Goal: Transaction & Acquisition: Obtain resource

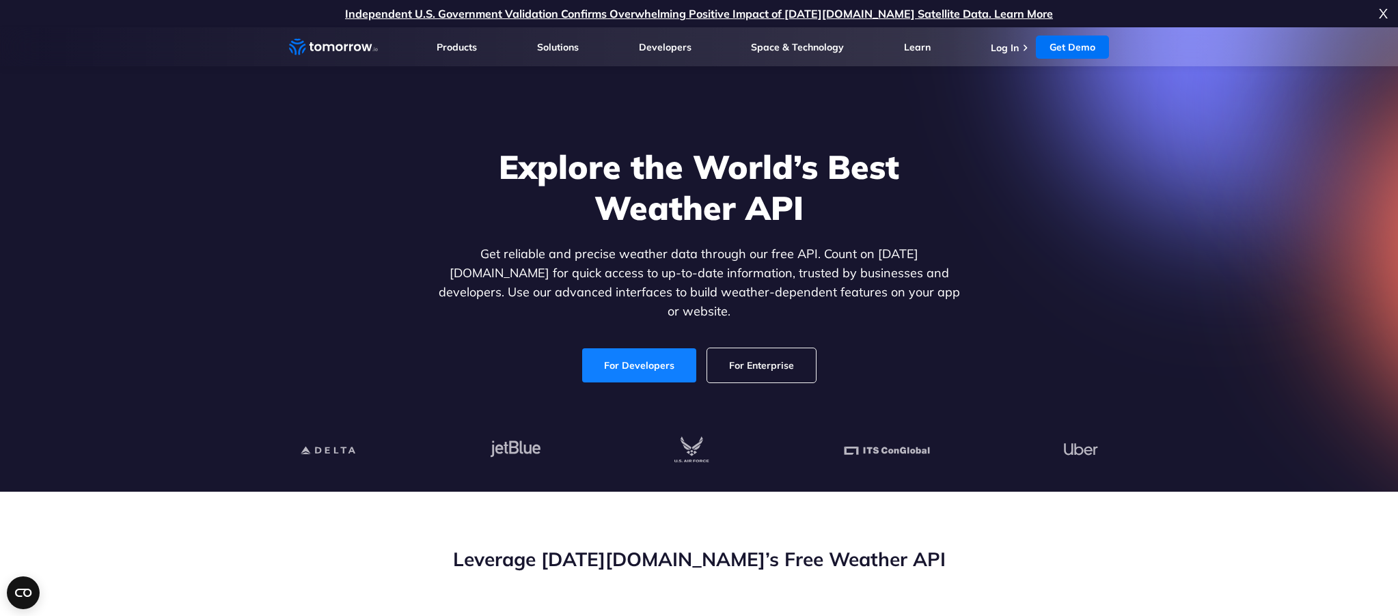
click at [619, 349] on link "For Developers" at bounding box center [639, 366] width 114 height 34
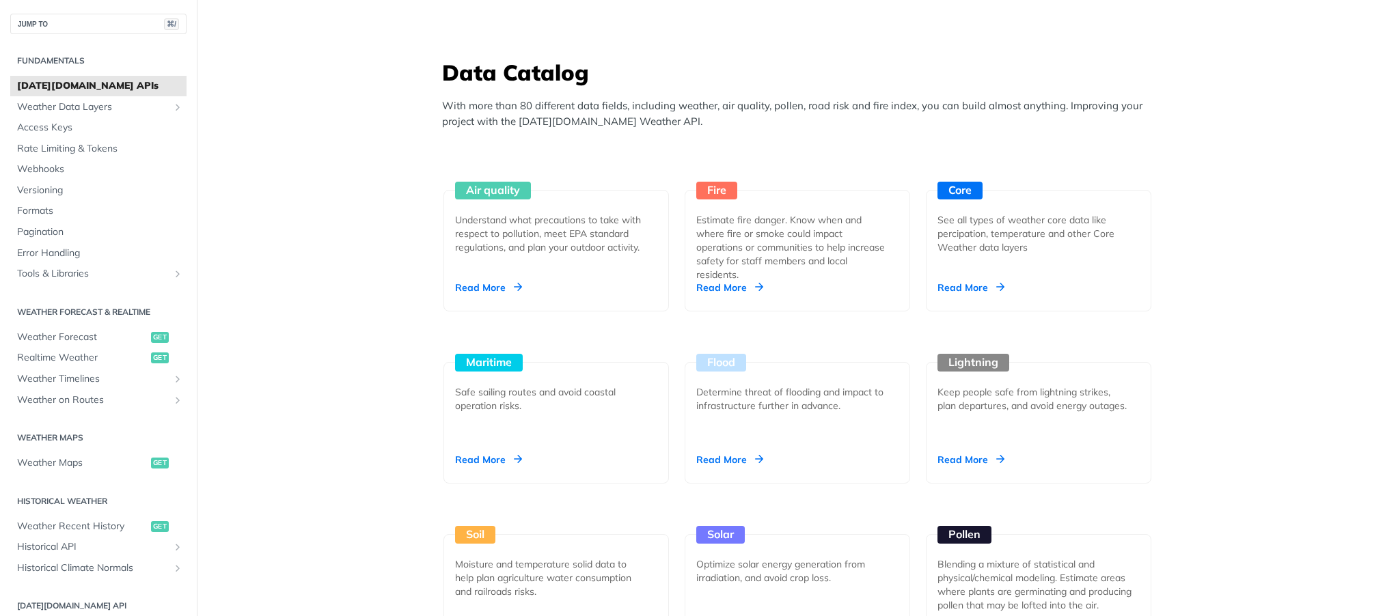
scroll to position [1169, 0]
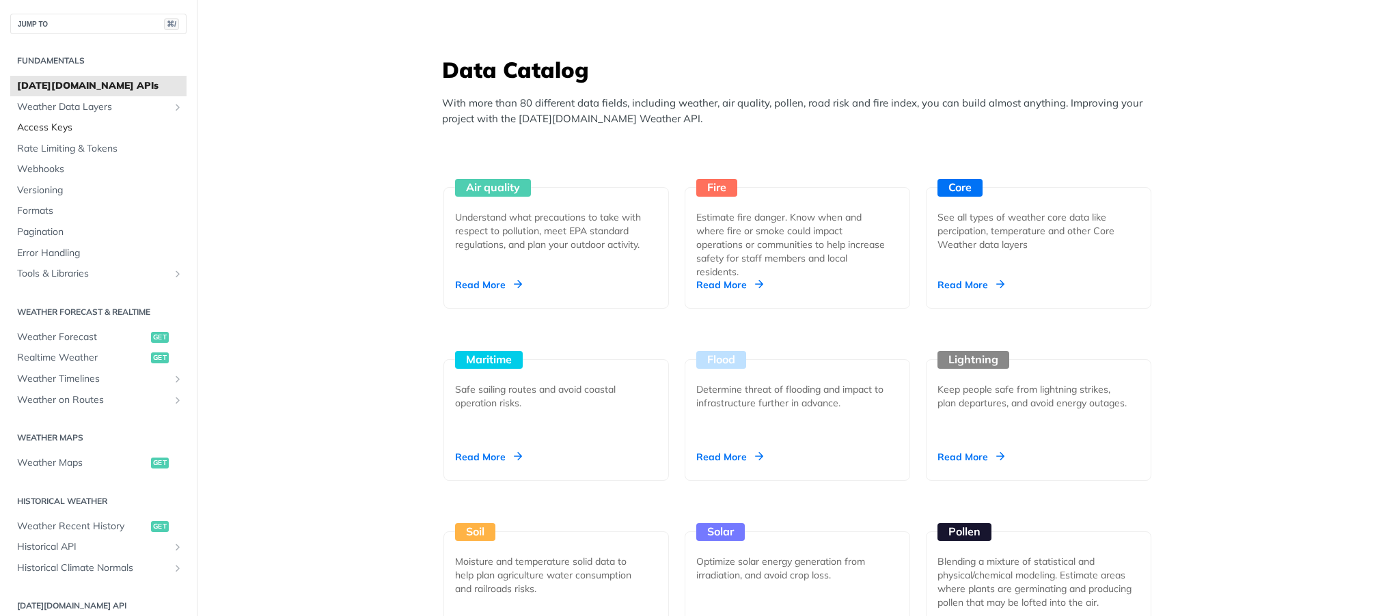
click at [48, 127] on span "Access Keys" at bounding box center [100, 128] width 166 height 14
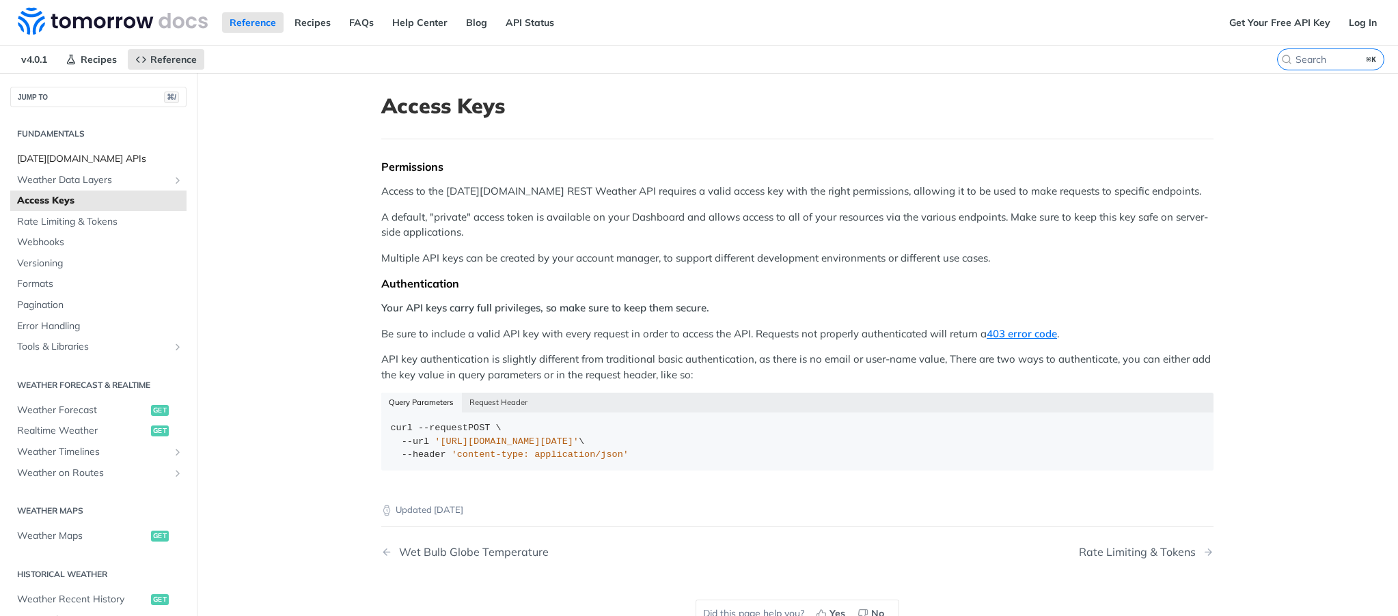
click at [85, 159] on span "[DATE][DOMAIN_NAME] APIs" at bounding box center [100, 159] width 166 height 14
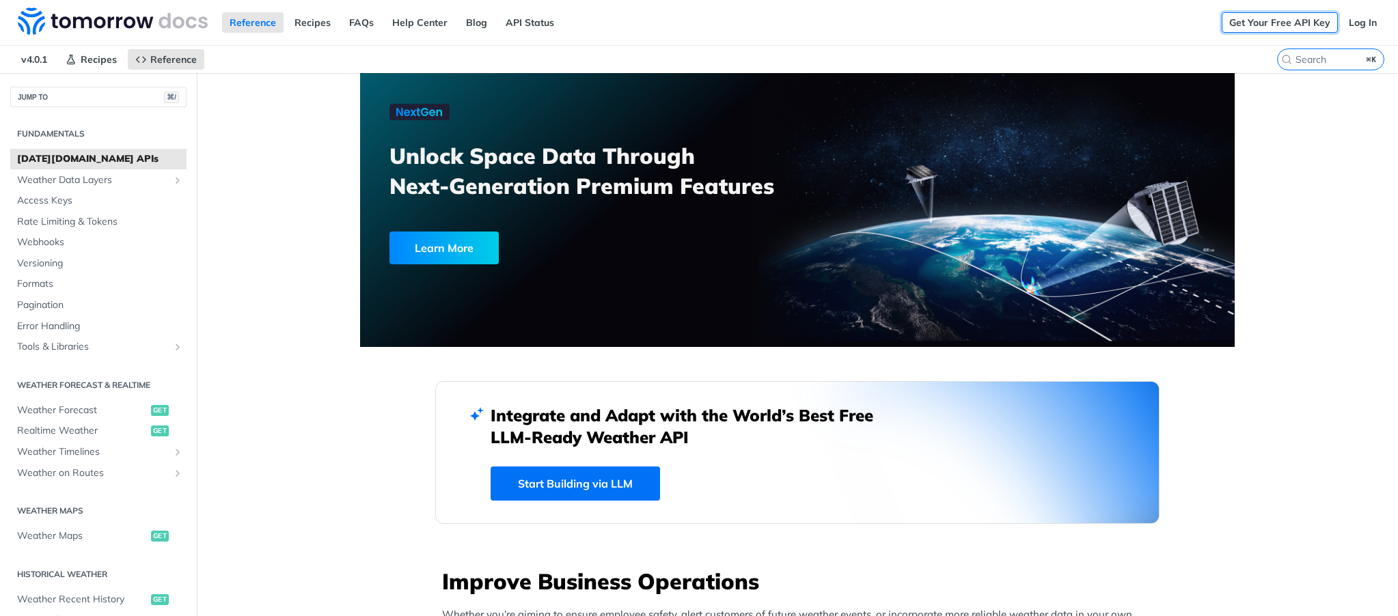
click at [1274, 19] on link "Get Your Free API Key" at bounding box center [1280, 22] width 116 height 21
click at [1361, 23] on link "Log In" at bounding box center [1362, 22] width 43 height 21
